Goal: Task Accomplishment & Management: Complete application form

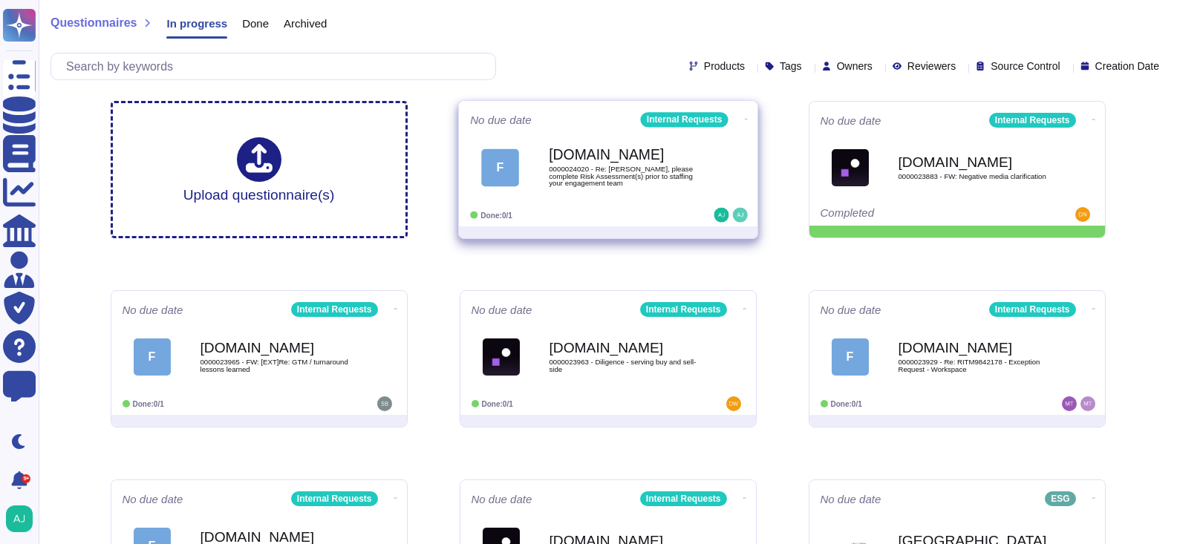
click at [649, 220] on div "Done: 0/1" at bounding box center [562, 215] width 184 height 15
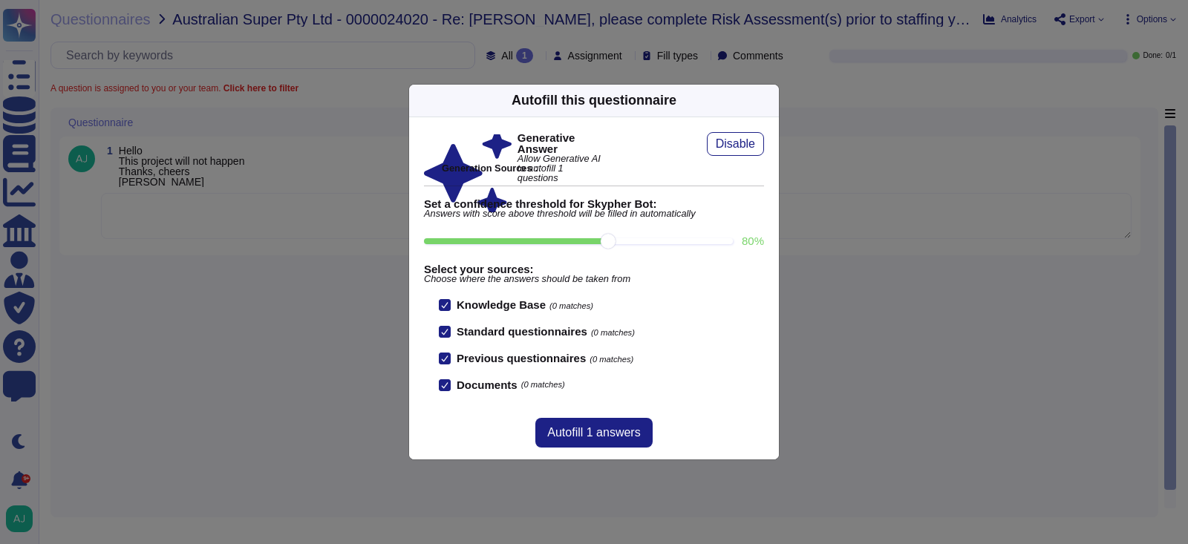
click at [298, 315] on div "Autofill this questionnaire Generative Answer Allow Generative AI to autofill 1…" at bounding box center [594, 272] width 1188 height 544
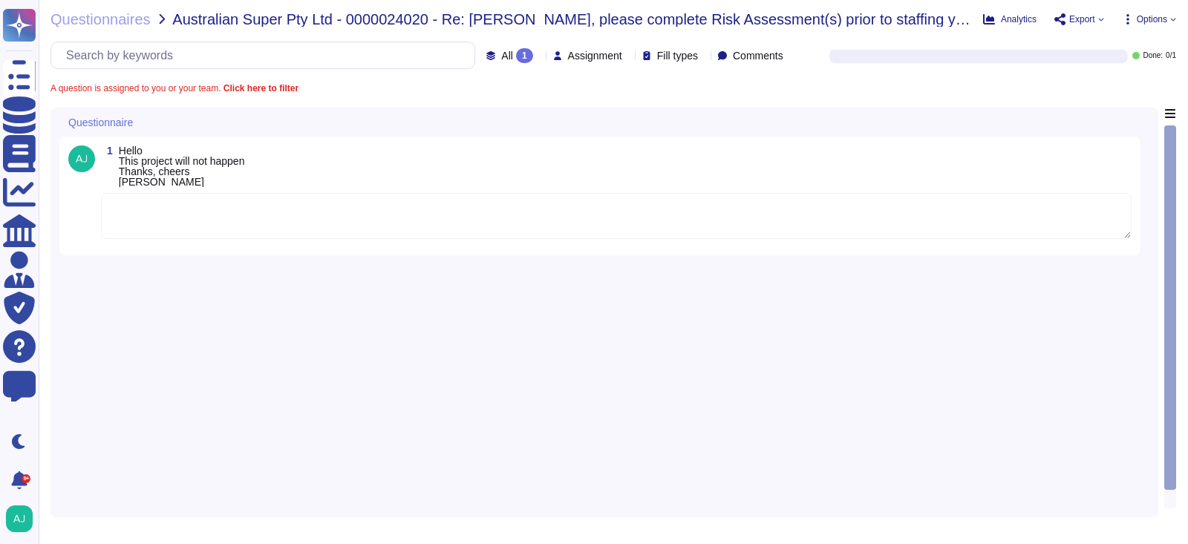
click at [269, 342] on div "1 Hello This project will not happen Thanks, cheers Bruno" at bounding box center [604, 308] width 1090 height 401
click at [111, 24] on span "Questionnaires" at bounding box center [100, 19] width 100 height 15
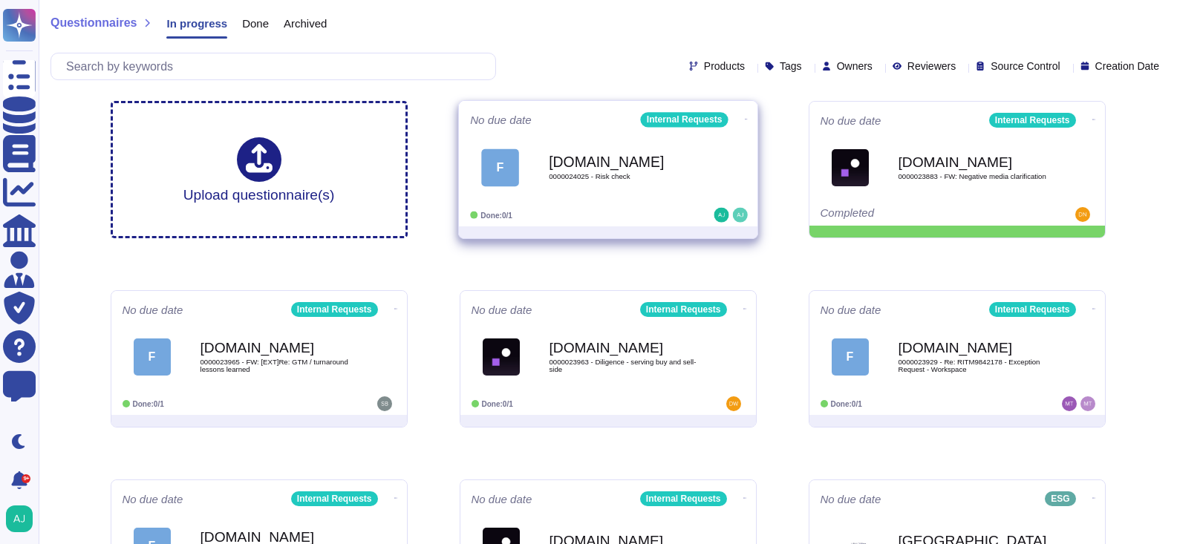
click at [744, 117] on icon at bounding box center [745, 119] width 3 height 4
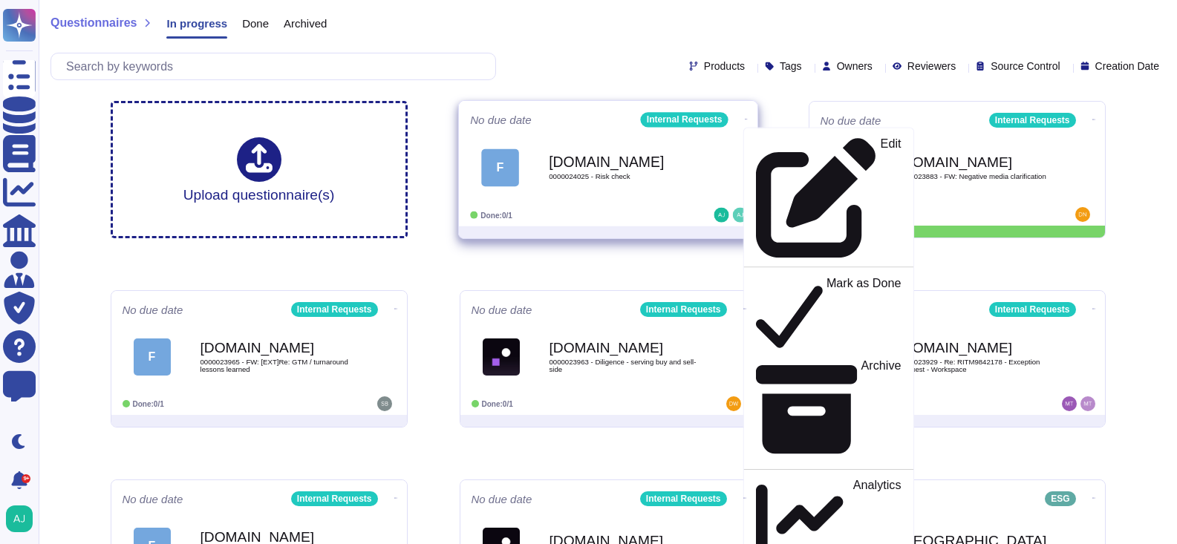
click at [661, 230] on div at bounding box center [608, 232] width 298 height 12
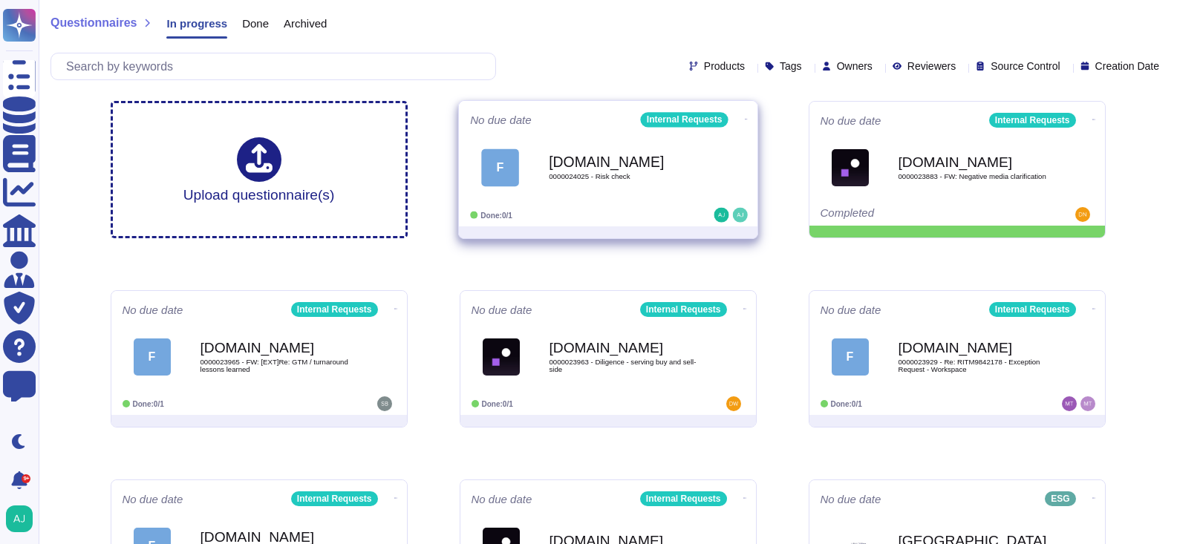
click at [658, 212] on div at bounding box center [699, 215] width 92 height 15
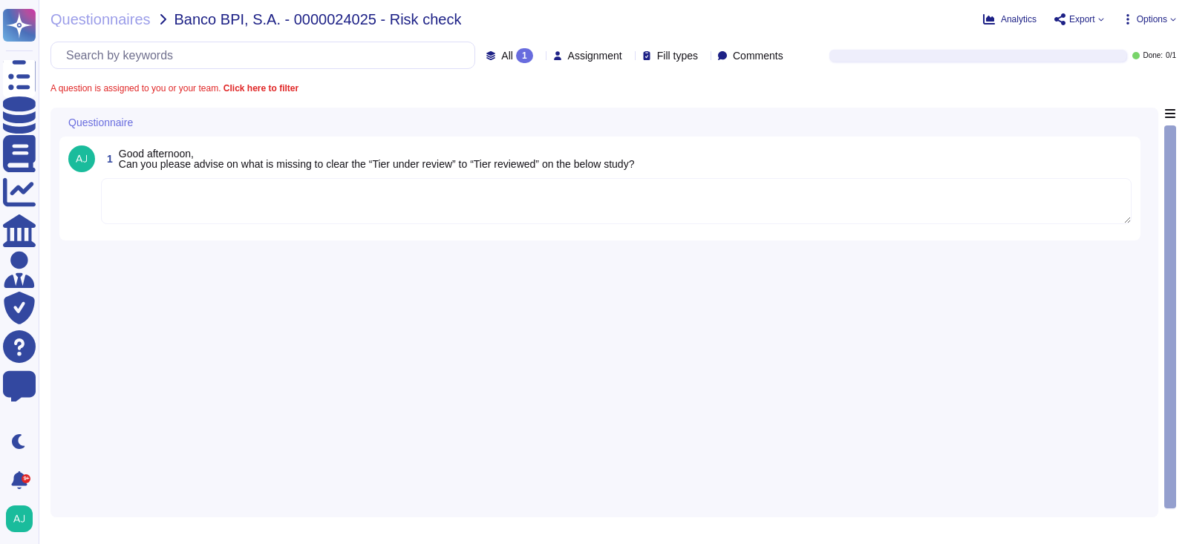
click at [323, 399] on div "1 Good afternoon, Can you please advise on what is missing to clear the “Tier u…" at bounding box center [604, 308] width 1090 height 401
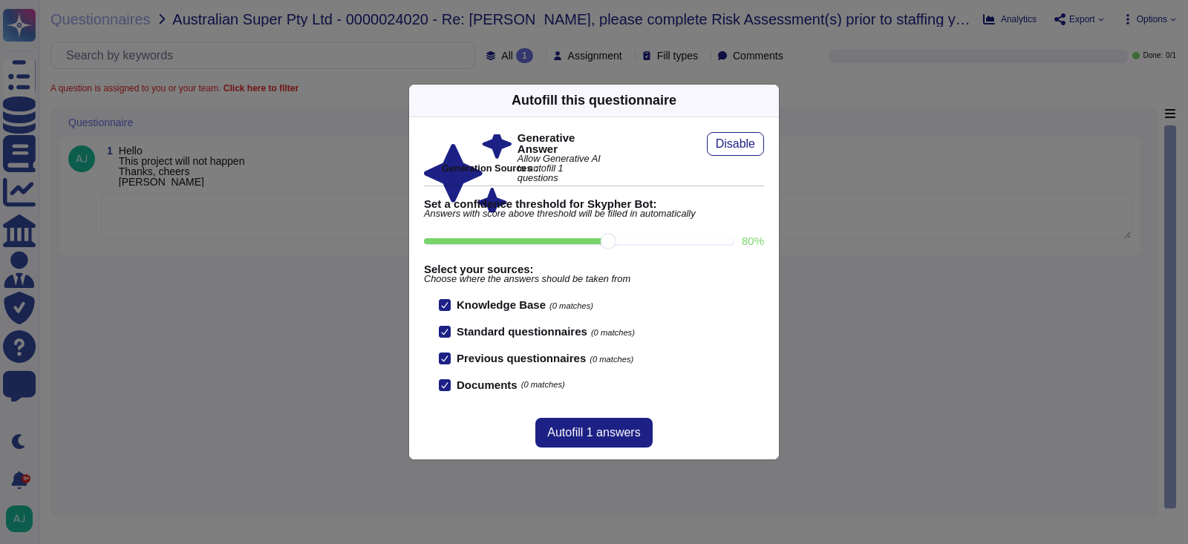
click at [301, 254] on div "Autofill this questionnaire Generative Answer Allow Generative AI to autofill 1…" at bounding box center [594, 272] width 1188 height 544
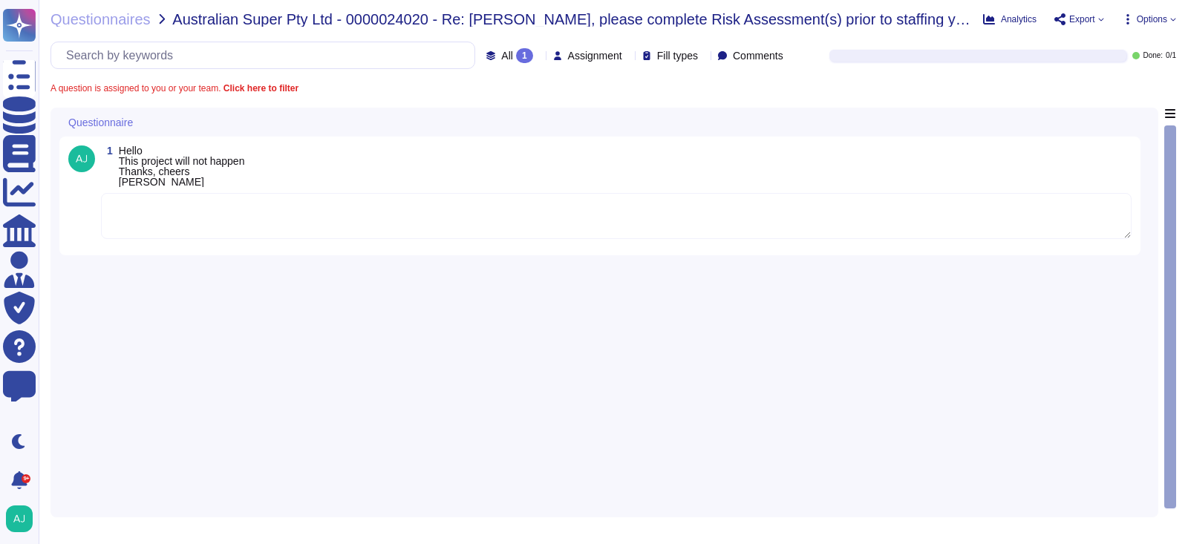
click at [303, 223] on textarea at bounding box center [616, 216] width 1030 height 46
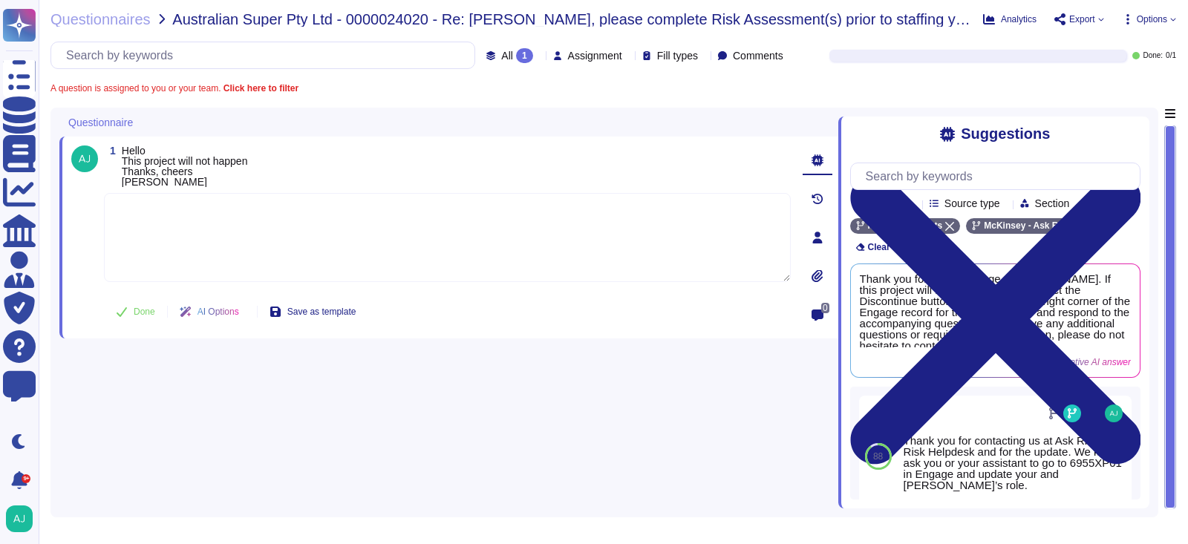
paste textarea "To discontinue this code, we kindly ask you or your assistant to go to 8286TB01…"
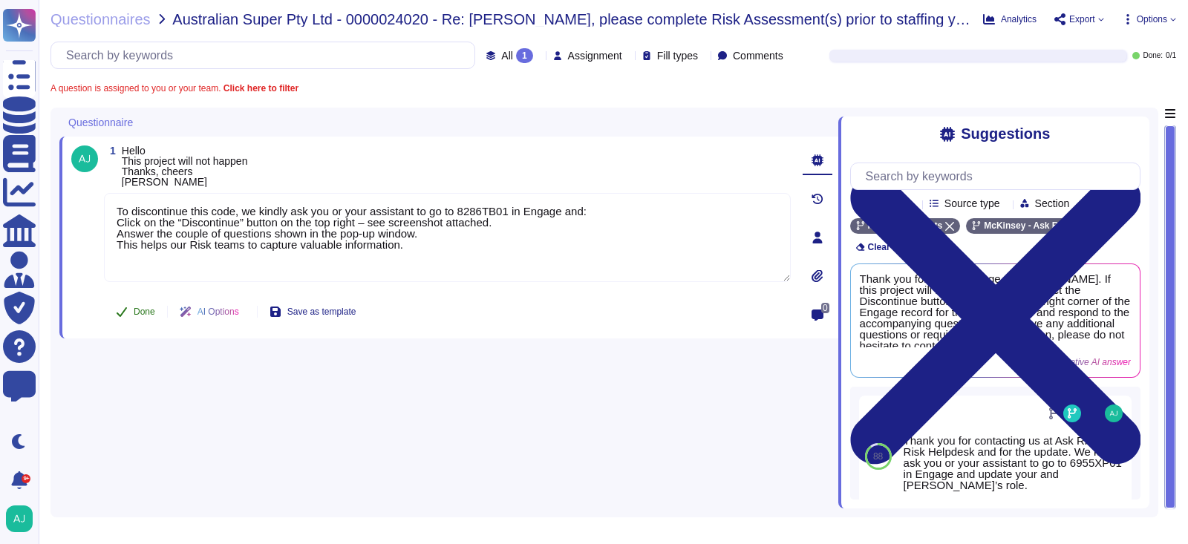
type textarea "To discontinue this code, we kindly ask you or your assistant to go to 8286TB01…"
click at [142, 312] on span "Done" at bounding box center [145, 311] width 22 height 9
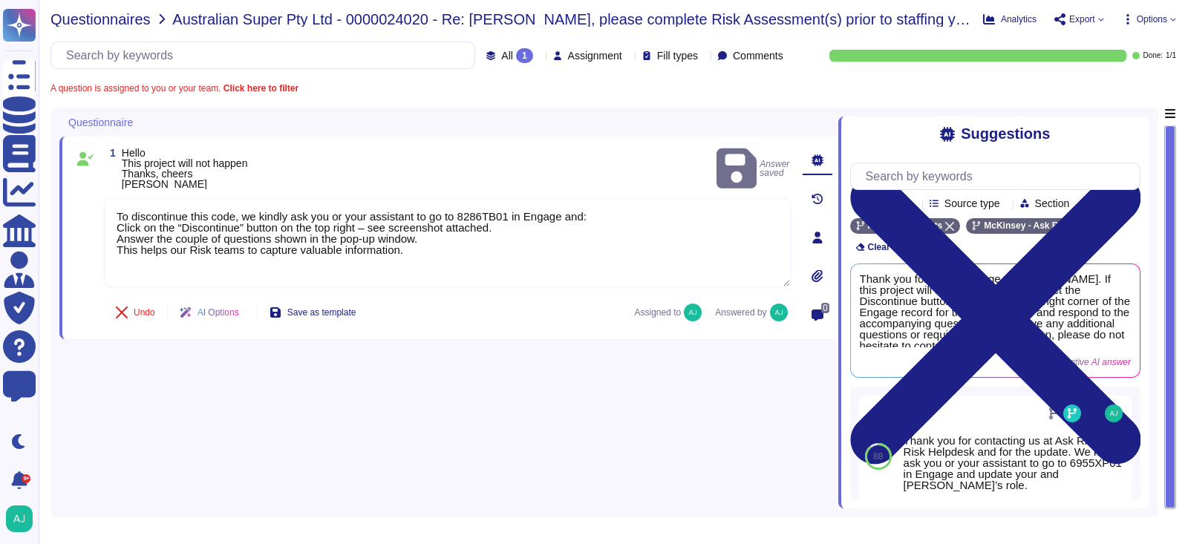
click at [131, 22] on span "Questionnaires" at bounding box center [100, 19] width 100 height 15
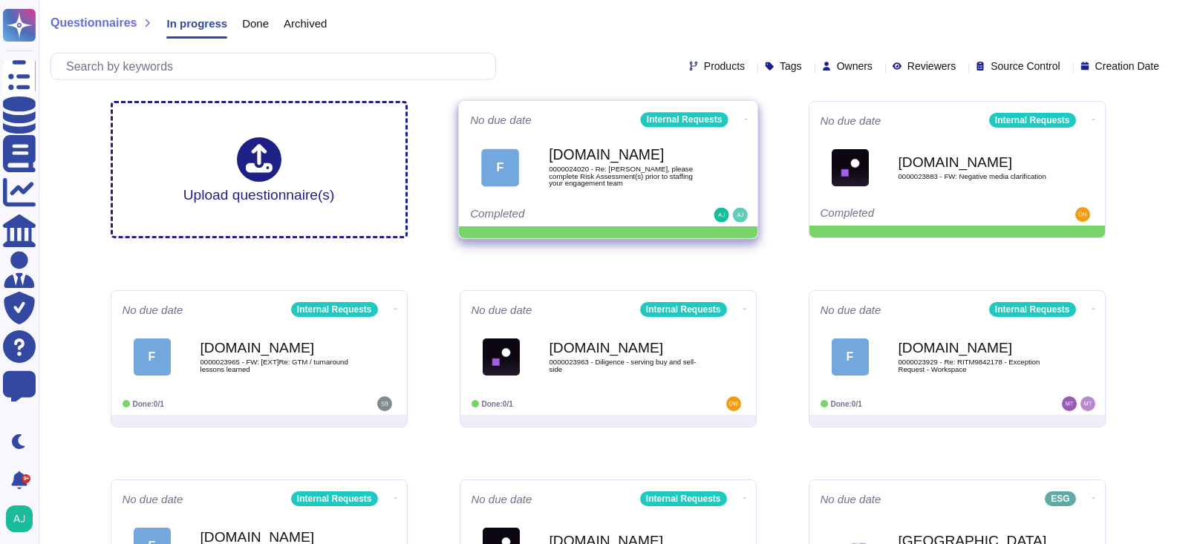
click at [744, 117] on icon at bounding box center [745, 119] width 3 height 4
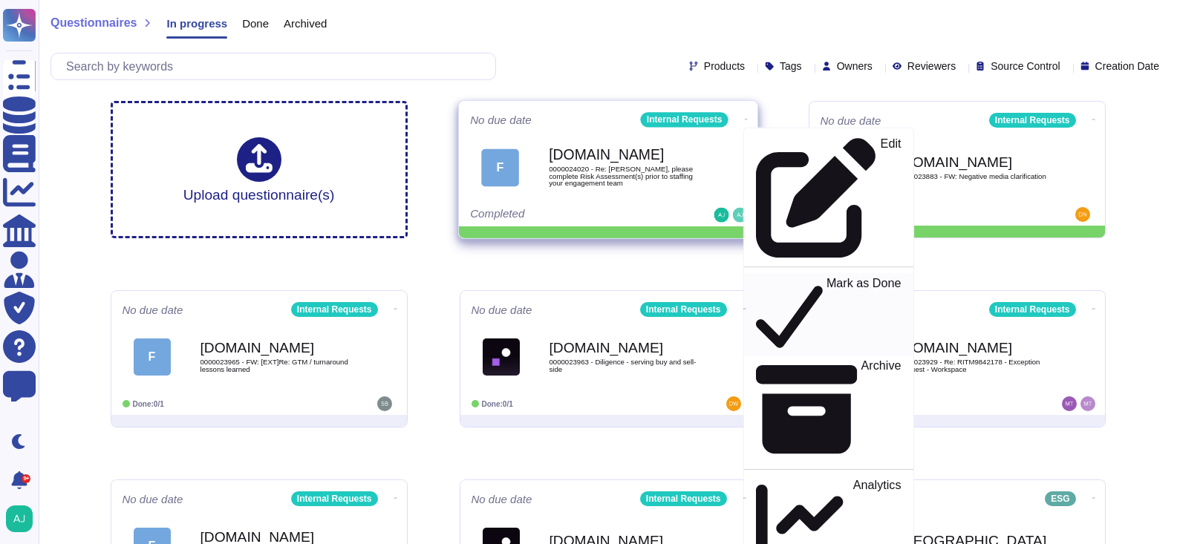
click at [825, 277] on p "Mark as Done" at bounding box center [862, 315] width 75 height 76
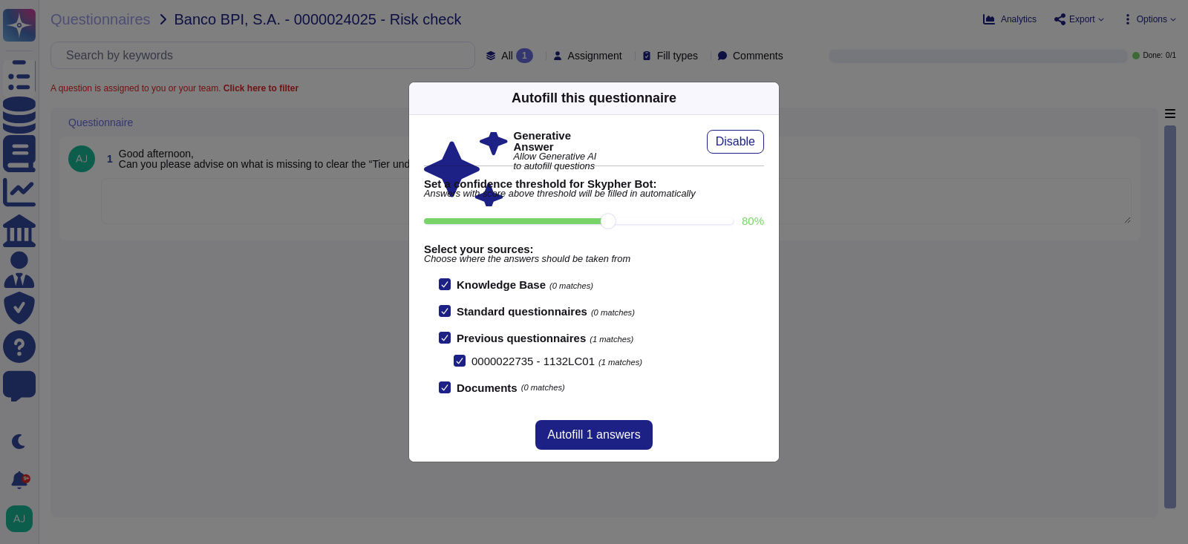
click at [259, 287] on div "Autofill this questionnaire Generative Answer Allow Generative AI to autofill q…" at bounding box center [594, 272] width 1188 height 544
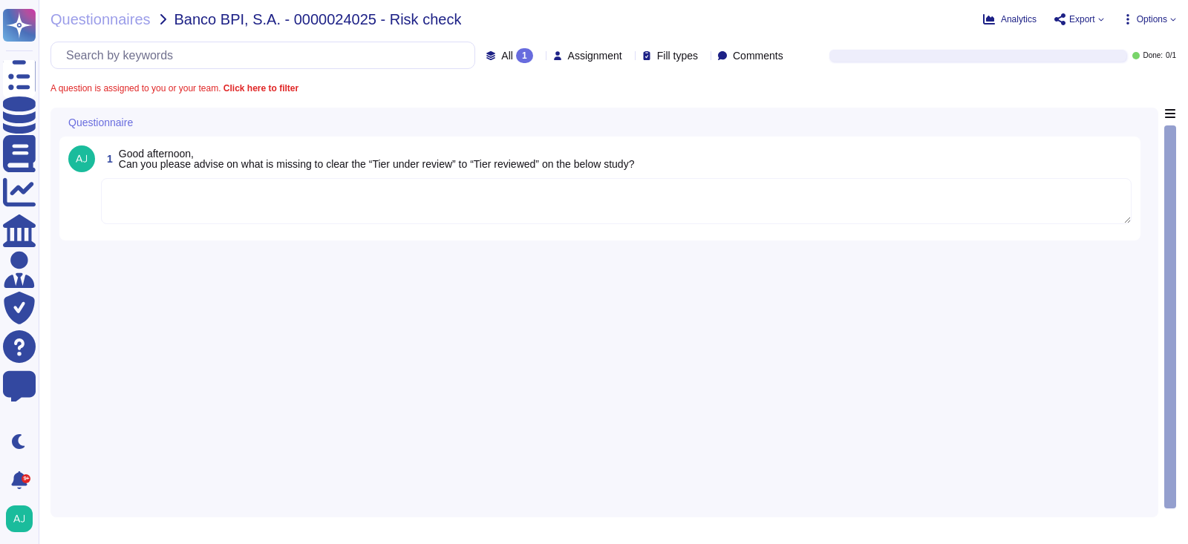
click at [265, 206] on textarea at bounding box center [616, 201] width 1030 height 46
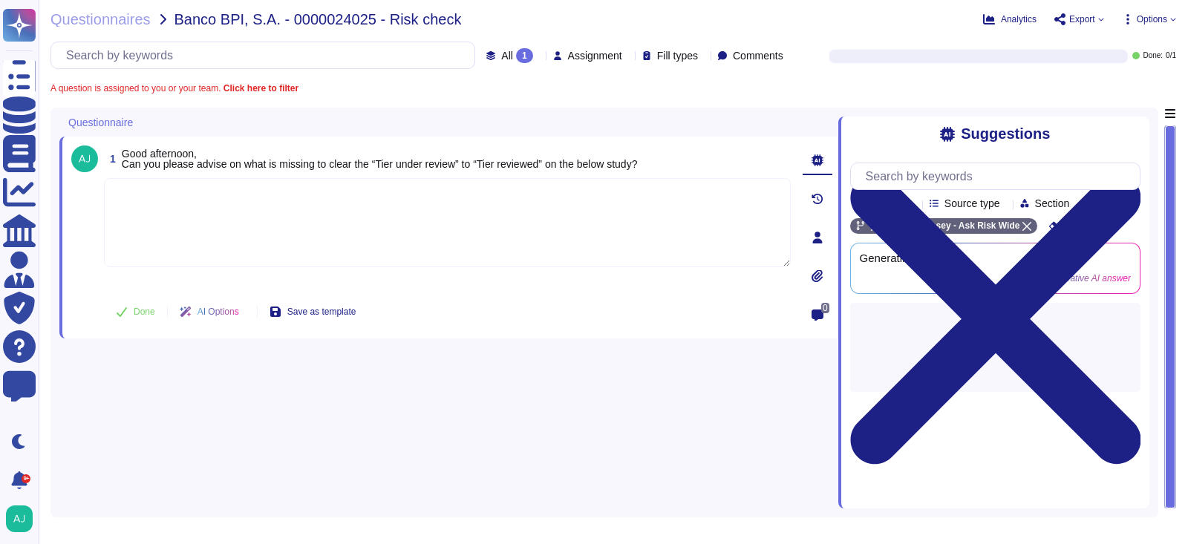
paste textarea ". Let me loop in again our Diligence team in Europe to assist: @Diligence team …"
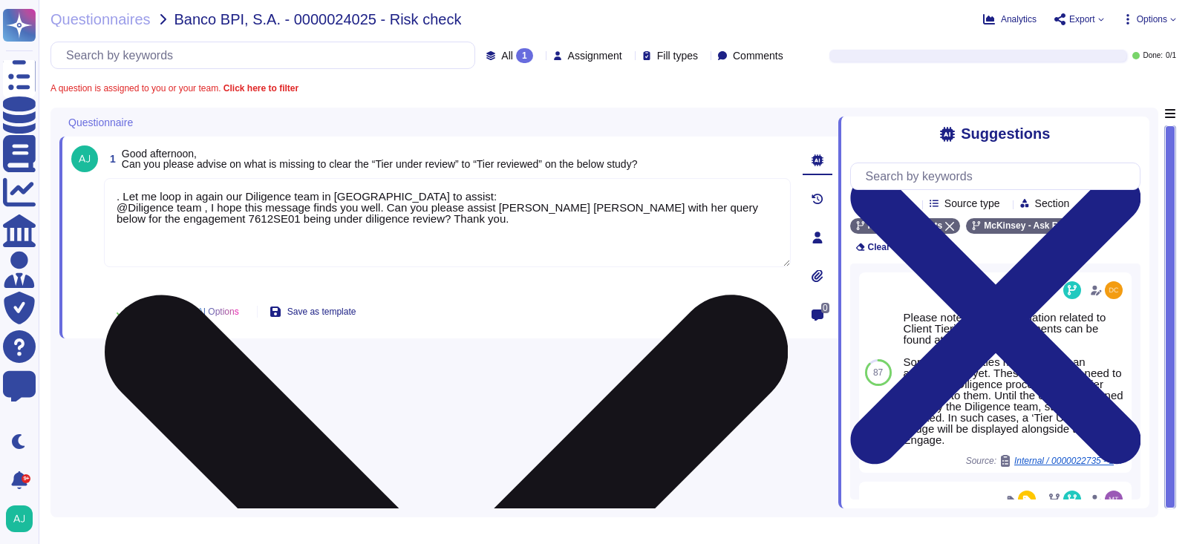
click at [123, 196] on textarea ". Let me loop in again our Diligence team in Europe to assist: @Diligence team …" at bounding box center [447, 222] width 687 height 89
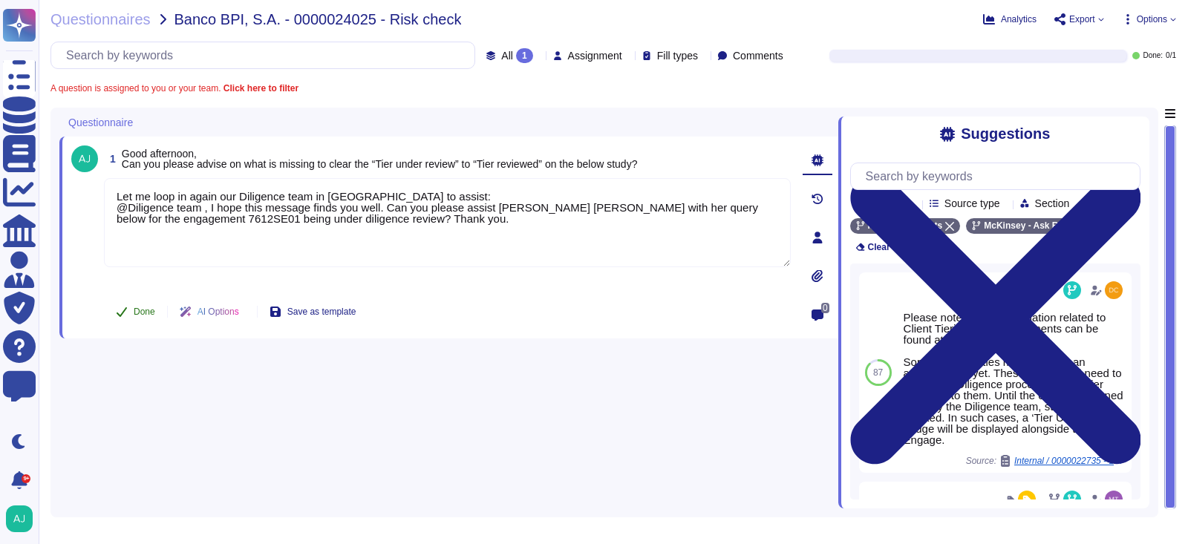
type textarea "Let me loop in again our Diligence team in Europe to assist: @Diligence team , …"
click at [143, 311] on span "Done" at bounding box center [145, 311] width 22 height 9
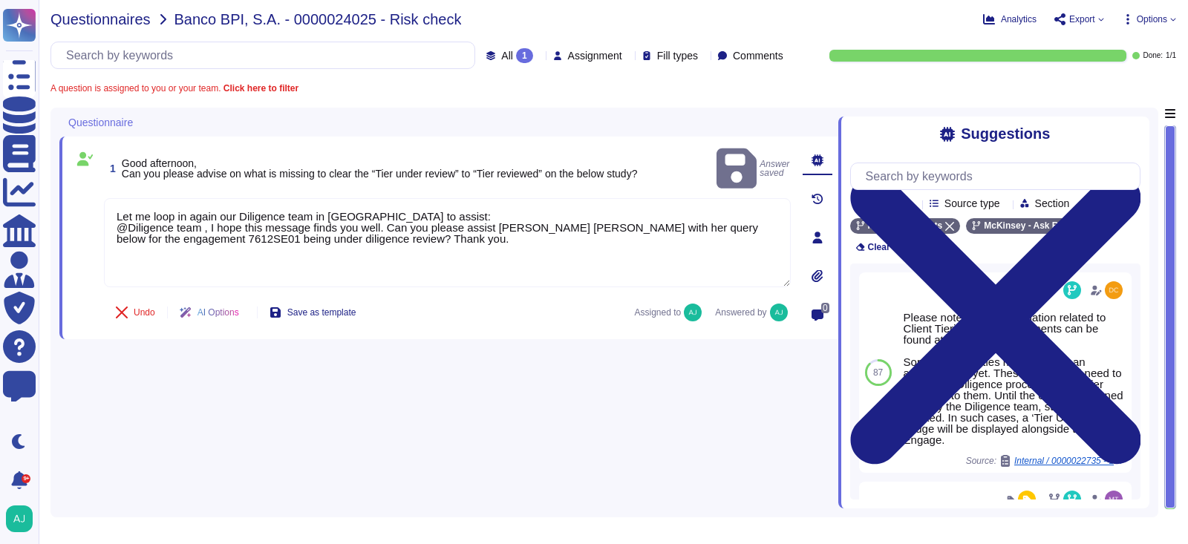
click at [143, 21] on span "Questionnaires" at bounding box center [100, 19] width 100 height 15
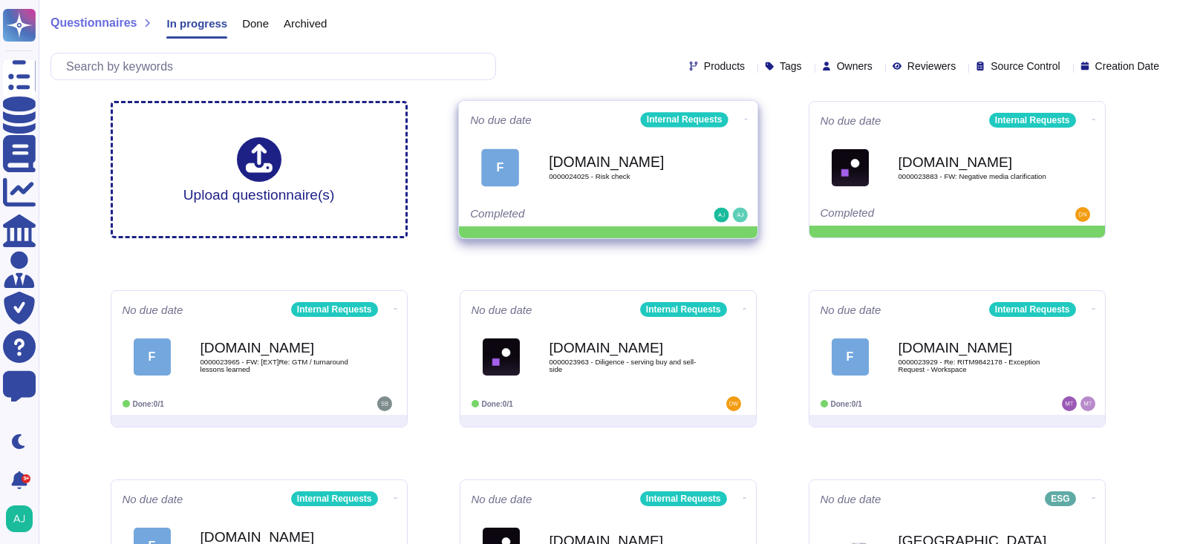
click at [744, 117] on icon at bounding box center [745, 119] width 3 height 4
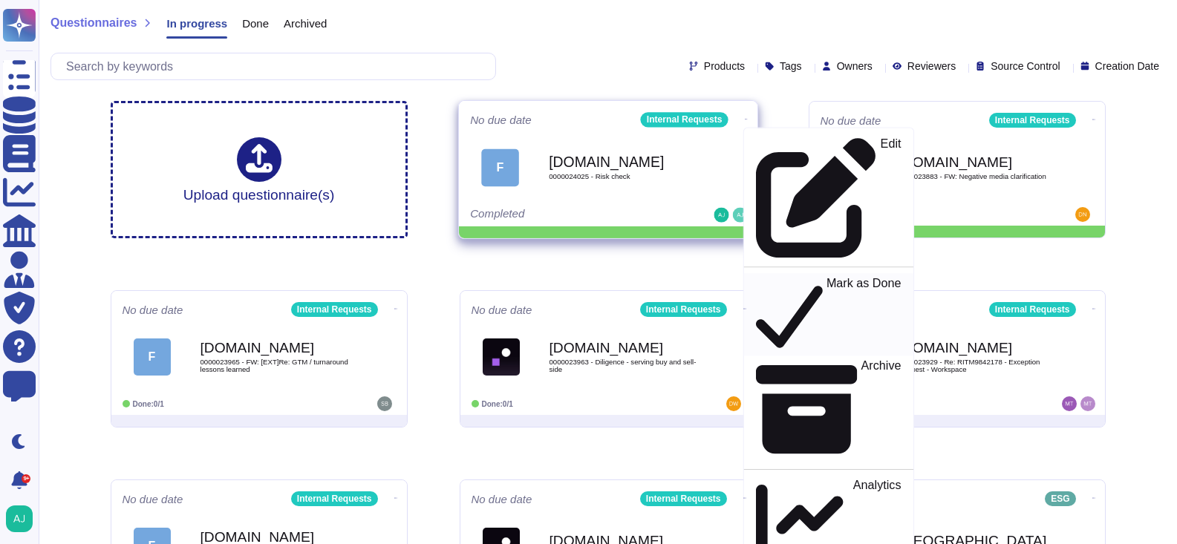
click at [825, 277] on p "Mark as Done" at bounding box center [862, 315] width 75 height 76
